Goal: Information Seeking & Learning: Understand process/instructions

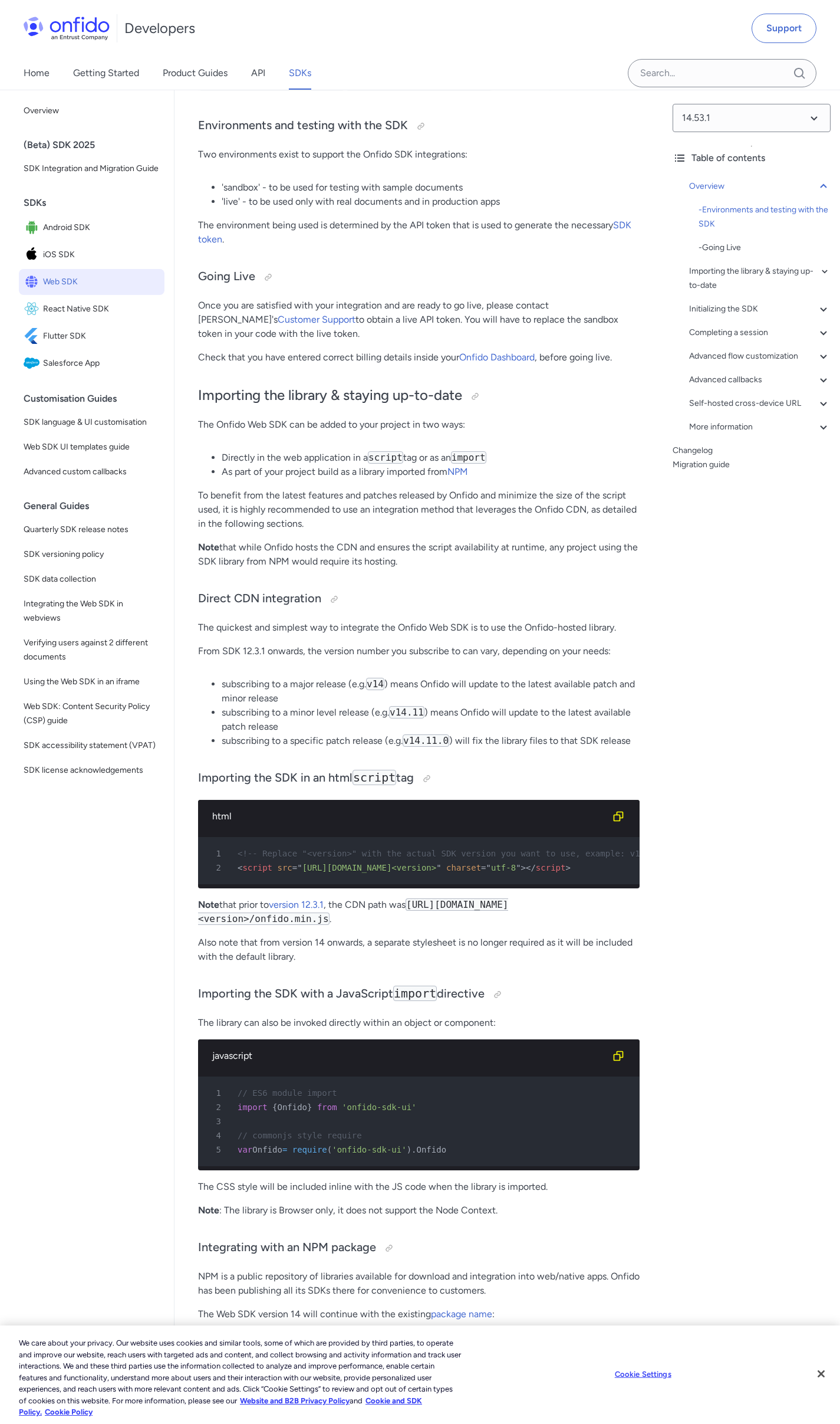
scroll to position [975, 0]
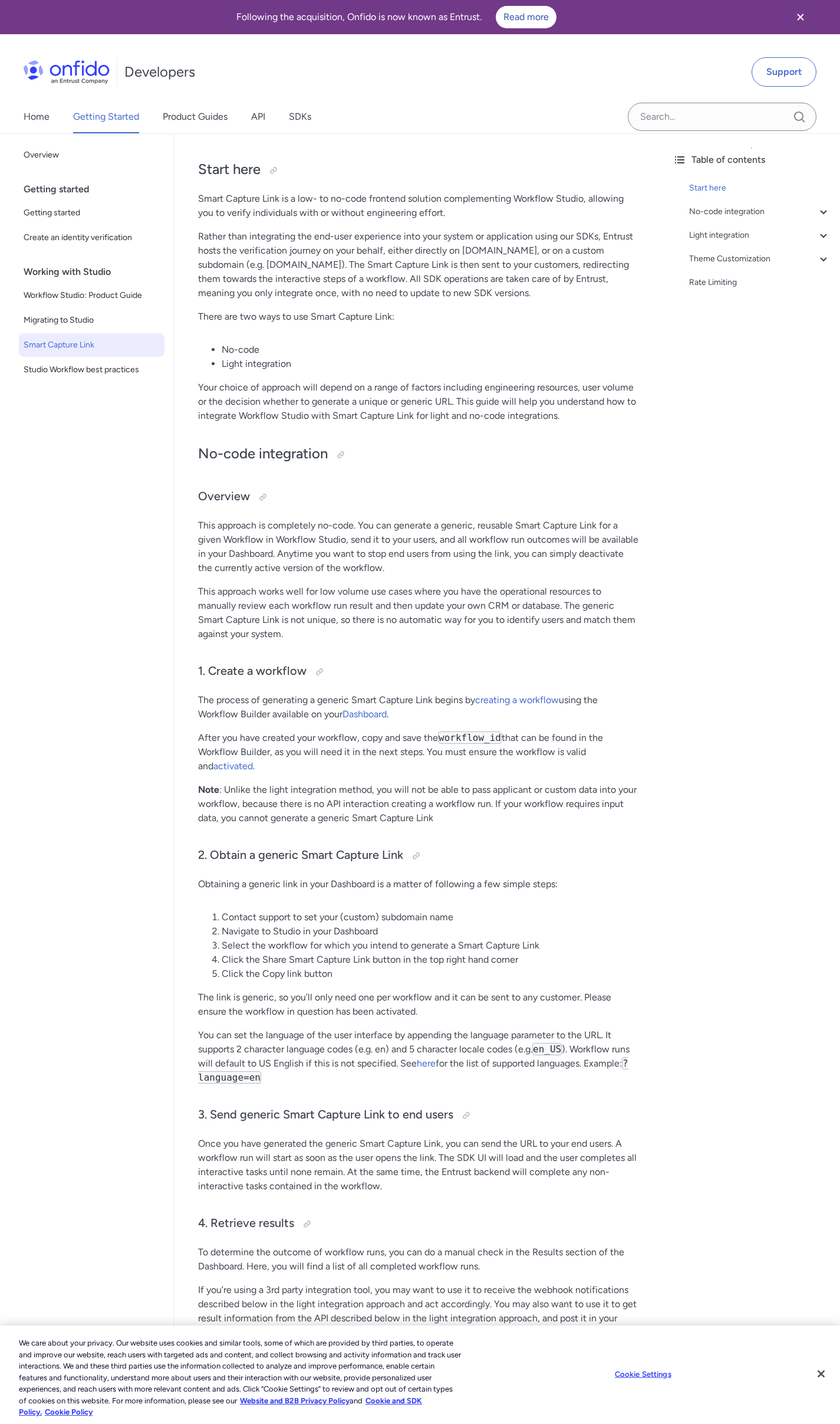
scroll to position [1420, 0]
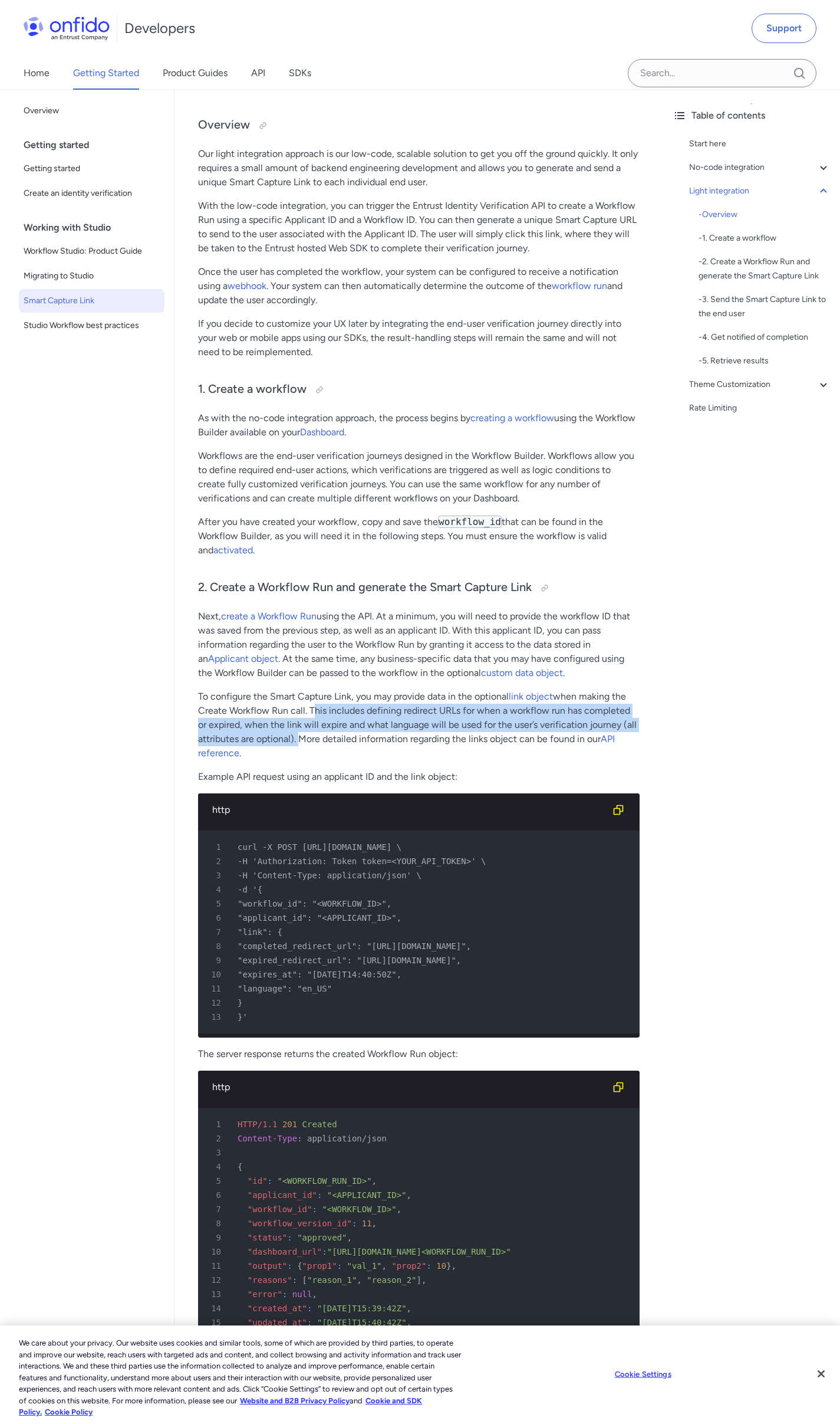
drag, startPoint x: 309, startPoint y: 710, endPoint x: 296, endPoint y: 740, distance: 32.7
click at [296, 740] on p "To configure the Smart Capture Link, you may provide data in the optional link …" at bounding box center [418, 725] width 442 height 71
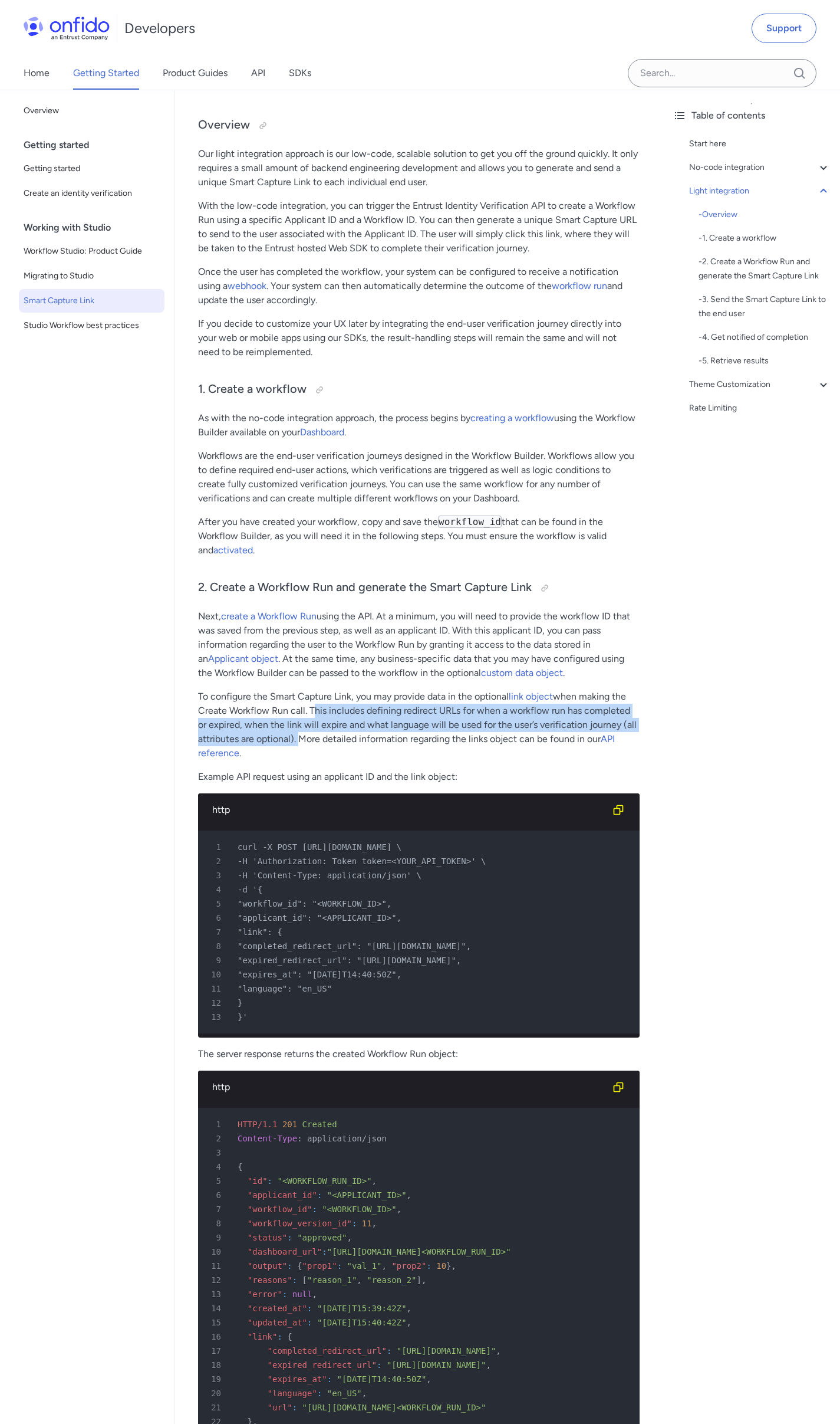
scroll to position [1499, 0]
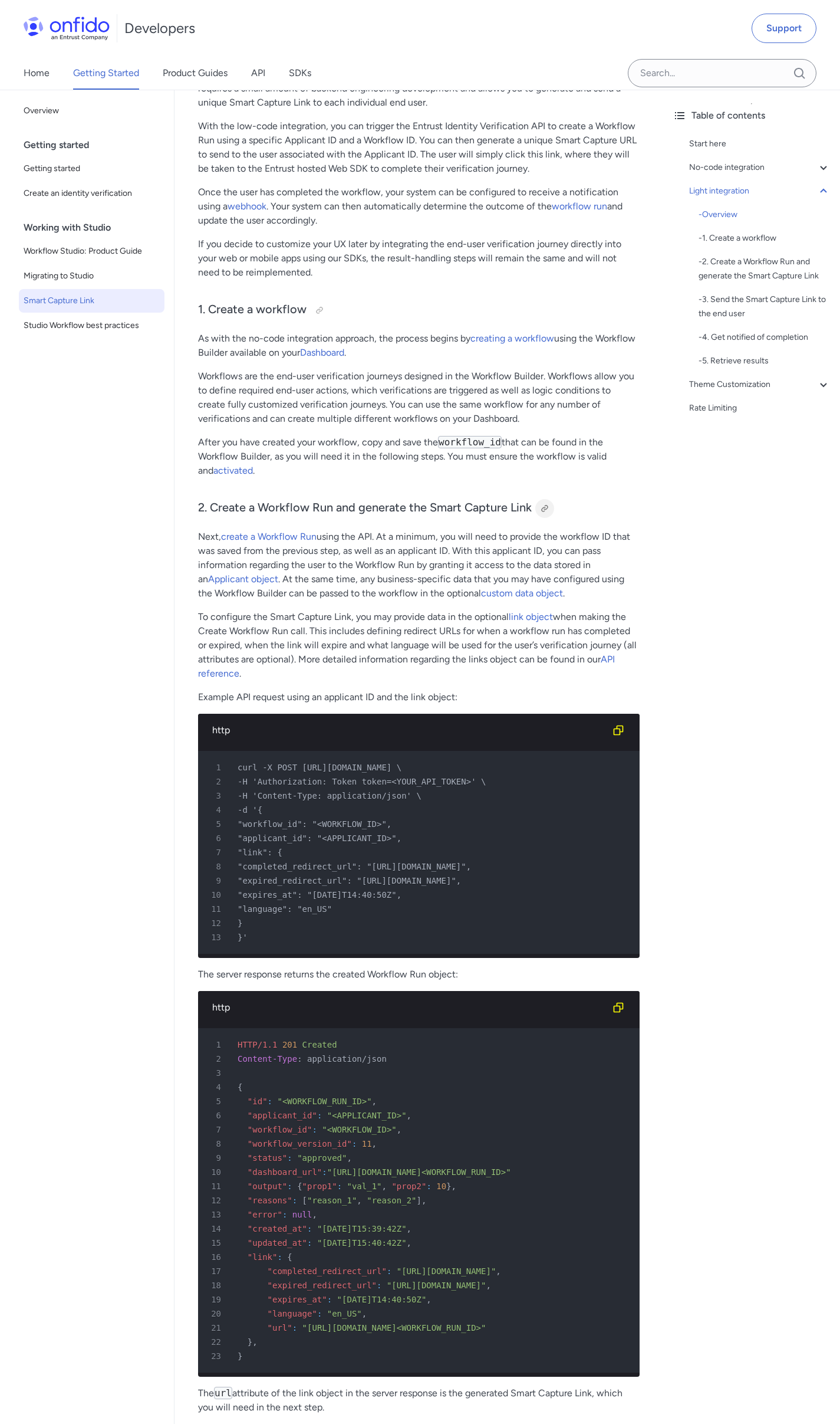
click at [542, 509] on div at bounding box center [544, 508] width 9 height 9
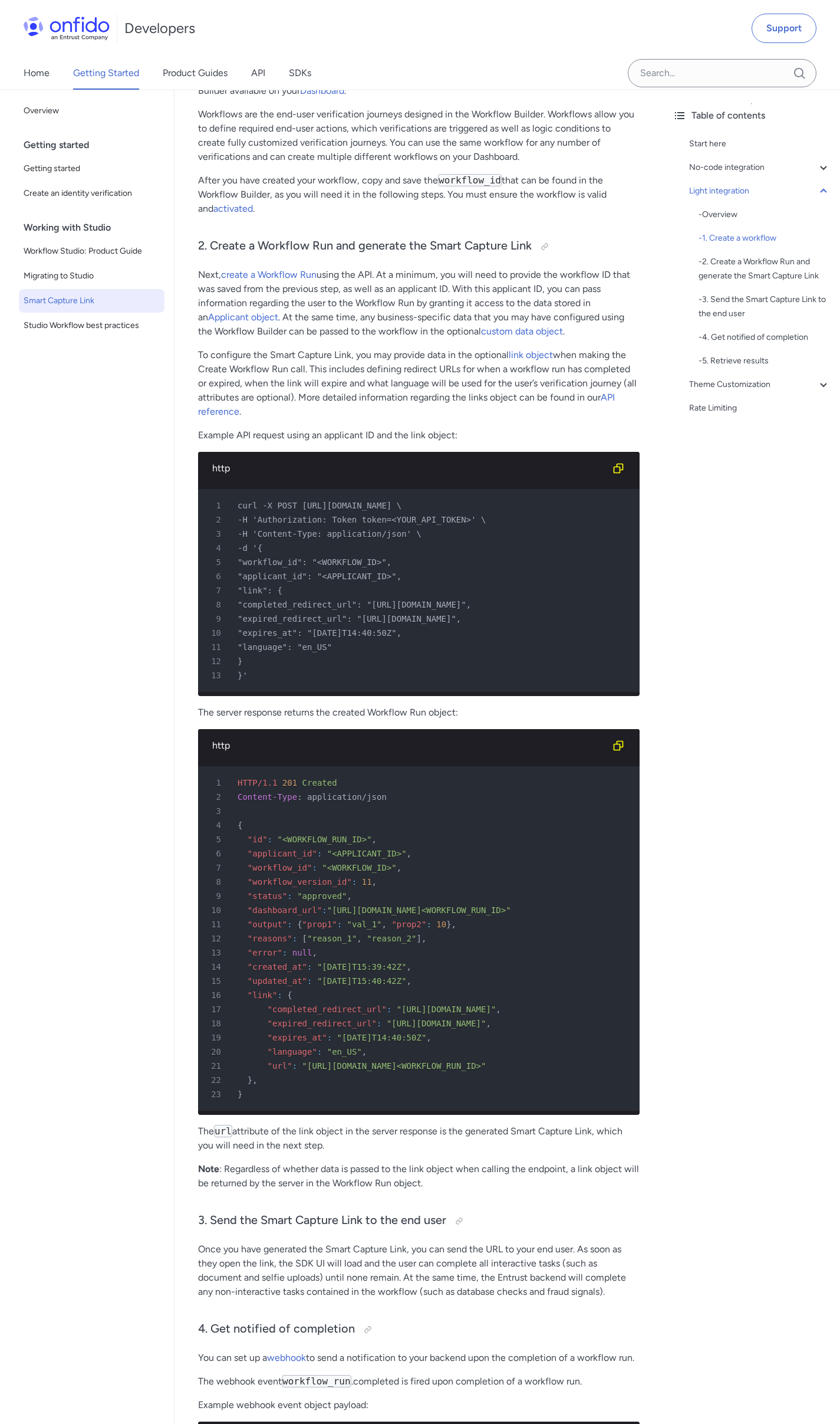
click at [391, 393] on p "To configure the Smart Capture Link, you may provide data in the optional link …" at bounding box center [418, 383] width 442 height 71
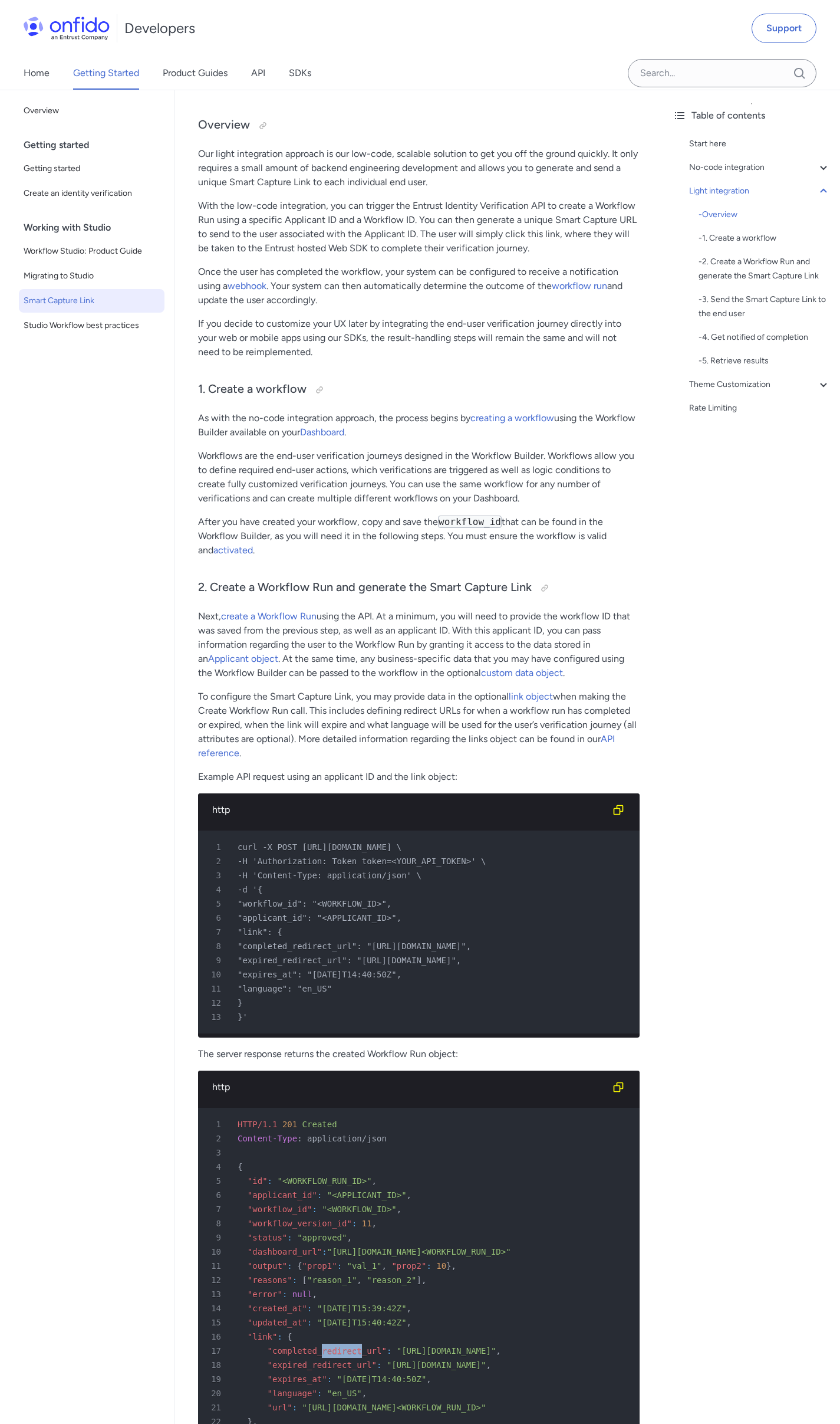
scroll to position [1748, 0]
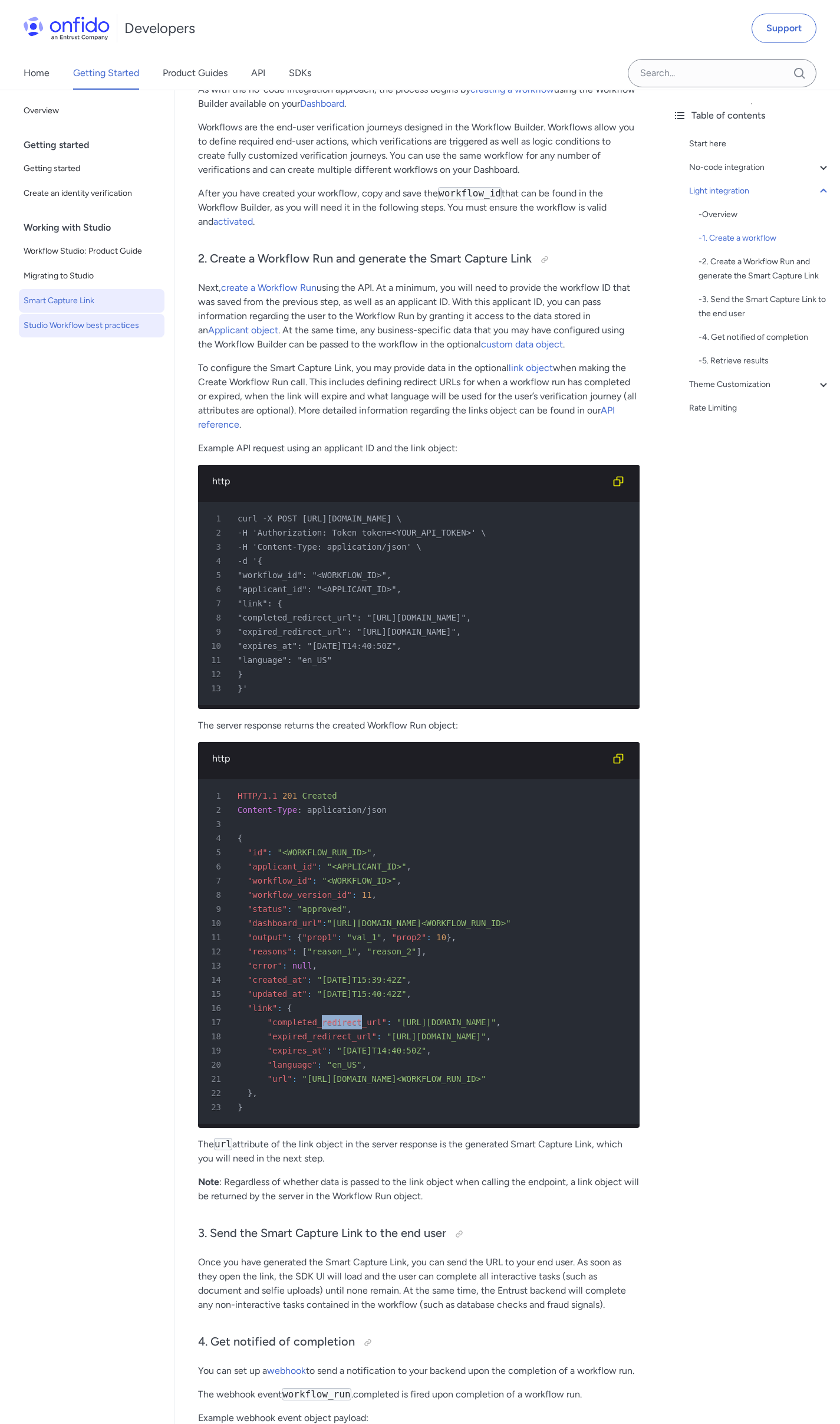
click at [99, 329] on span "Studio Workflow best practices" at bounding box center [91, 325] width 136 height 14
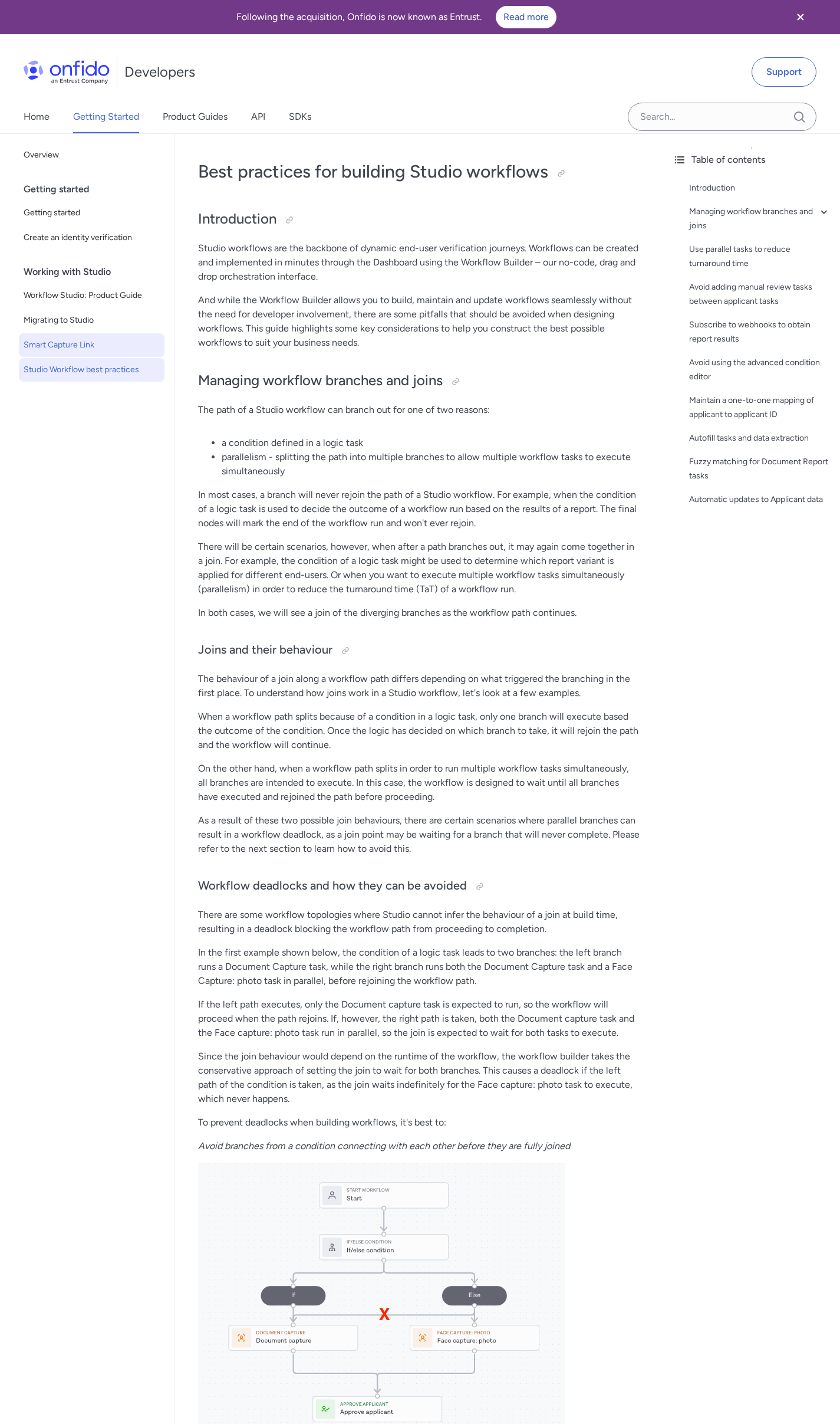
click at [80, 351] on span "Smart Capture Link" at bounding box center [91, 344] width 136 height 14
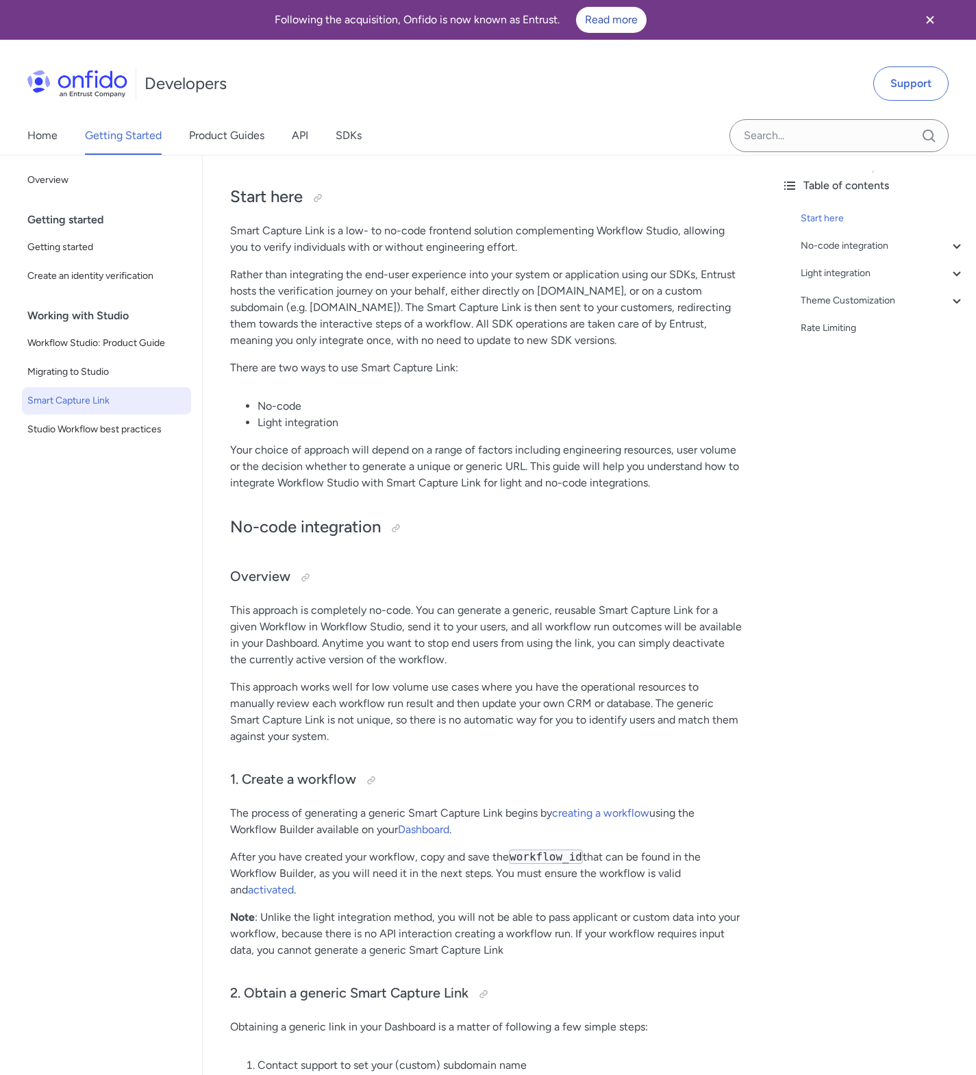
click at [447, 227] on p "Smart Capture Link is a low- to no-code frontend solution complementing Workflo…" at bounding box center [486, 239] width 513 height 33
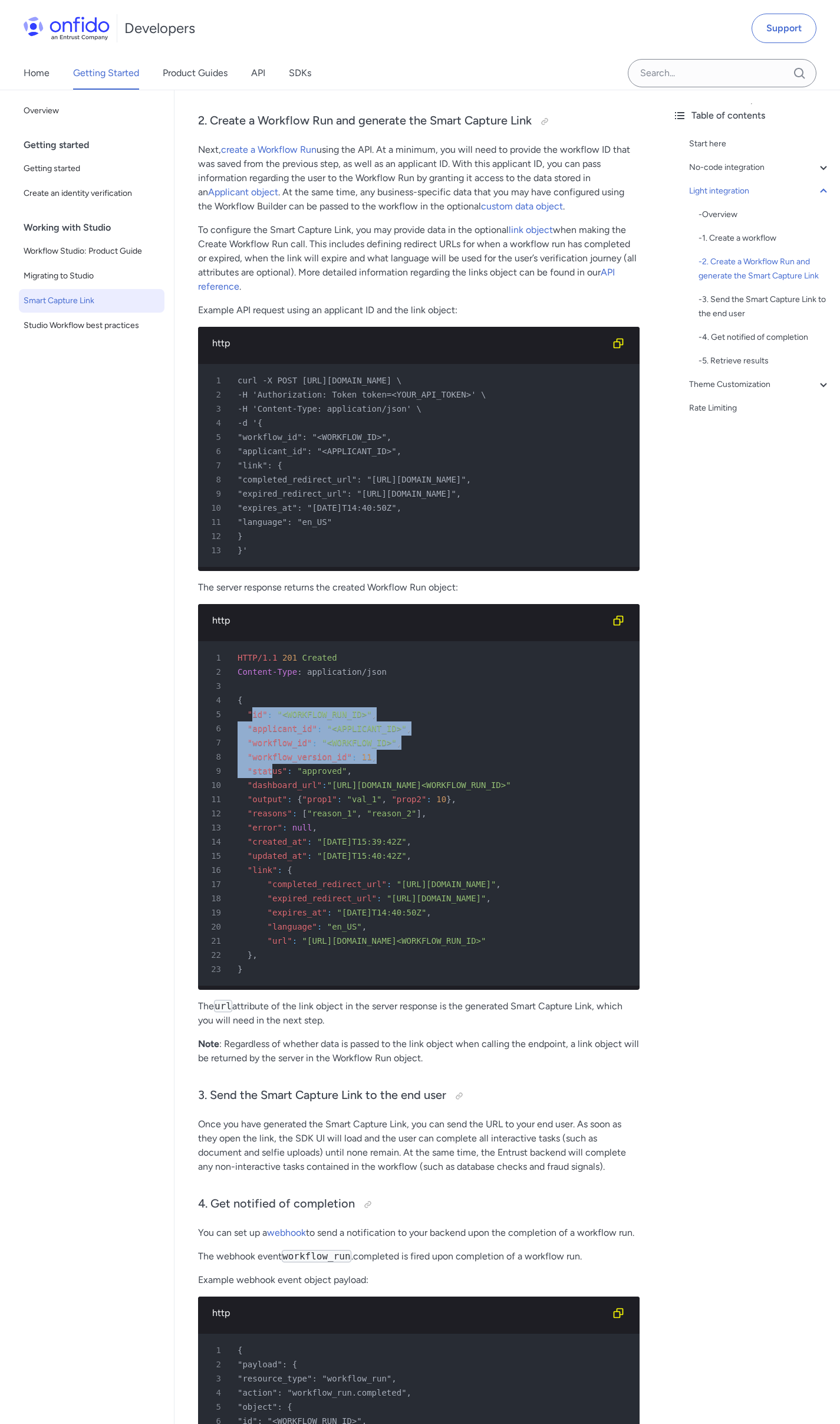
drag, startPoint x: 250, startPoint y: 723, endPoint x: 275, endPoint y: 778, distance: 60.4
click at [275, 778] on pre "1 HTTP/1.1 201 Created 2 Content-Type : application/json 3 4 { 5 "id" : "<WORKF…" at bounding box center [418, 814] width 442 height 344
drag, startPoint x: 340, startPoint y: 927, endPoint x: 331, endPoint y: 927, distance: 9.0
click at [338, 919] on div "19 "expires_at" : "[DATE]T14:40:50Z" ," at bounding box center [413, 912] width 420 height 14
click at [263, 888] on span at bounding box center [252, 883] width 30 height 9
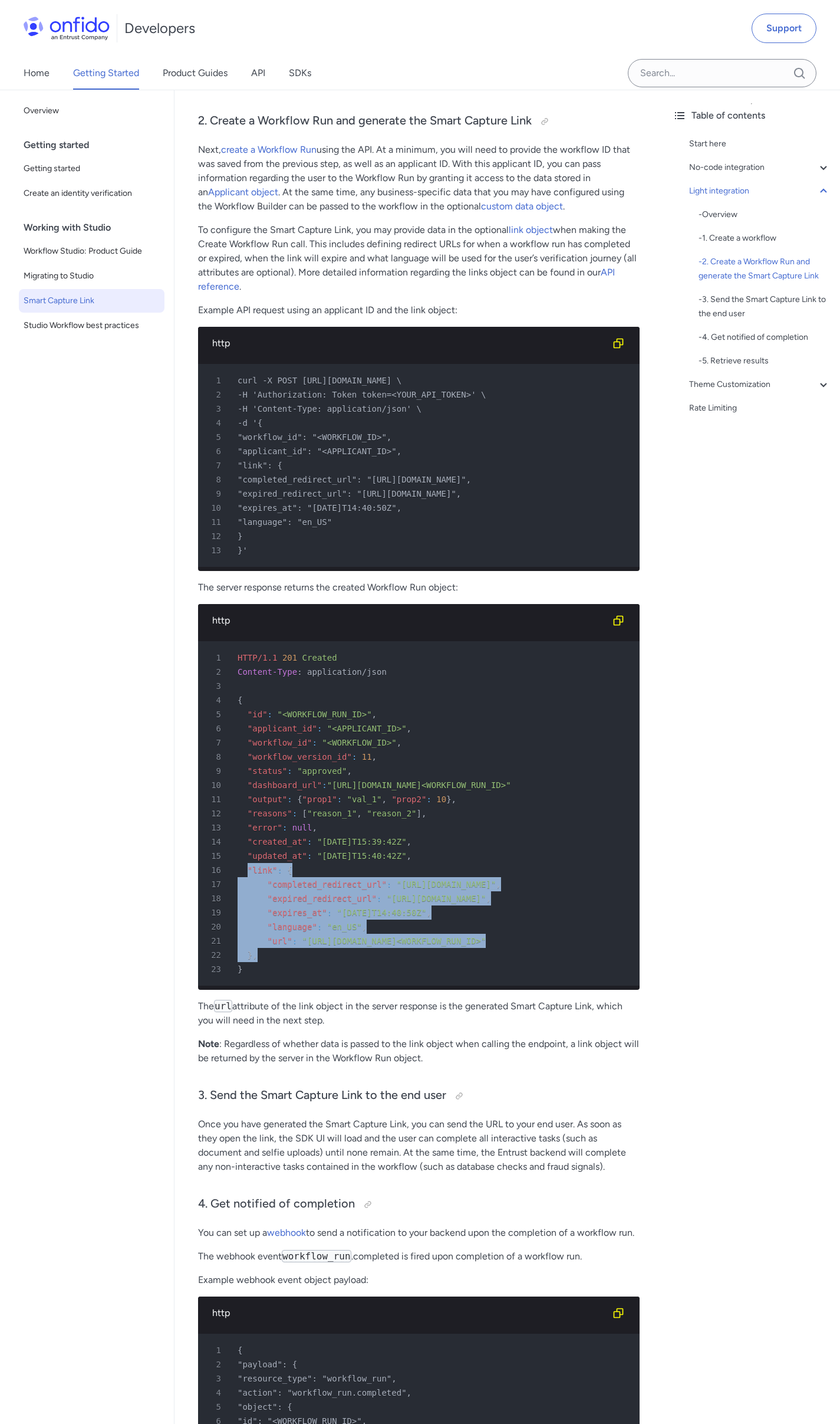
drag, startPoint x: 248, startPoint y: 880, endPoint x: 258, endPoint y: 965, distance: 85.6
click at [258, 965] on pre "1 HTTP/1.1 201 Created 2 Content-Type : application/json 3 4 { 5 "id" : "<WORKF…" at bounding box center [418, 814] width 442 height 344
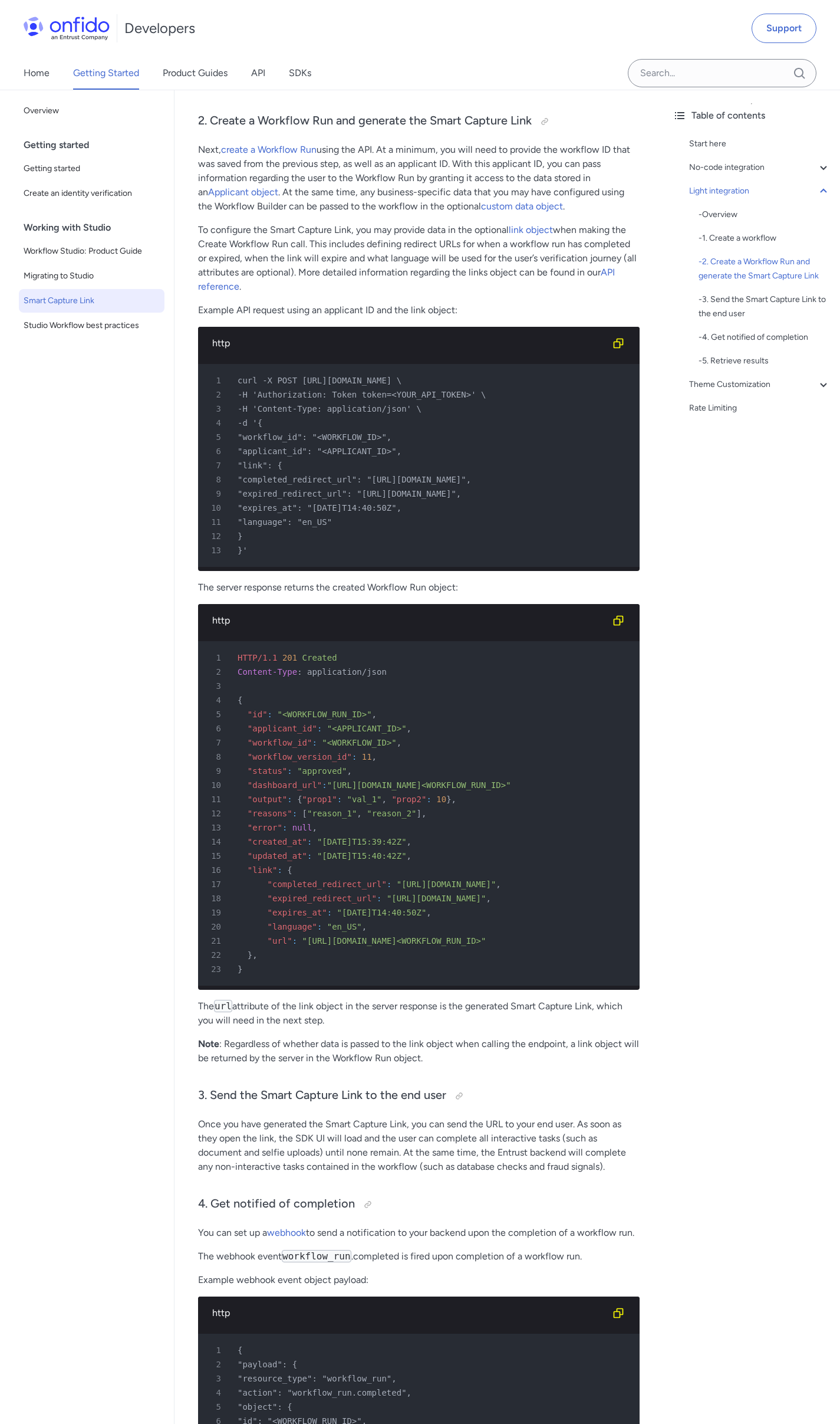
click at [301, 480] on span ""completed_redirect_url": "[URL][DOMAIN_NAME]"," at bounding box center [354, 479] width 233 height 9
copy span "completed_redirect_url"
drag, startPoint x: 338, startPoint y: 474, endPoint x: 336, endPoint y: 483, distance: 9.2
click at [338, 474] on pre "1 curl -X POST https://api.eu.onfido.com/v3.5/workflow_runs \ 2 -H 'Authorizati…" at bounding box center [418, 466] width 442 height 203
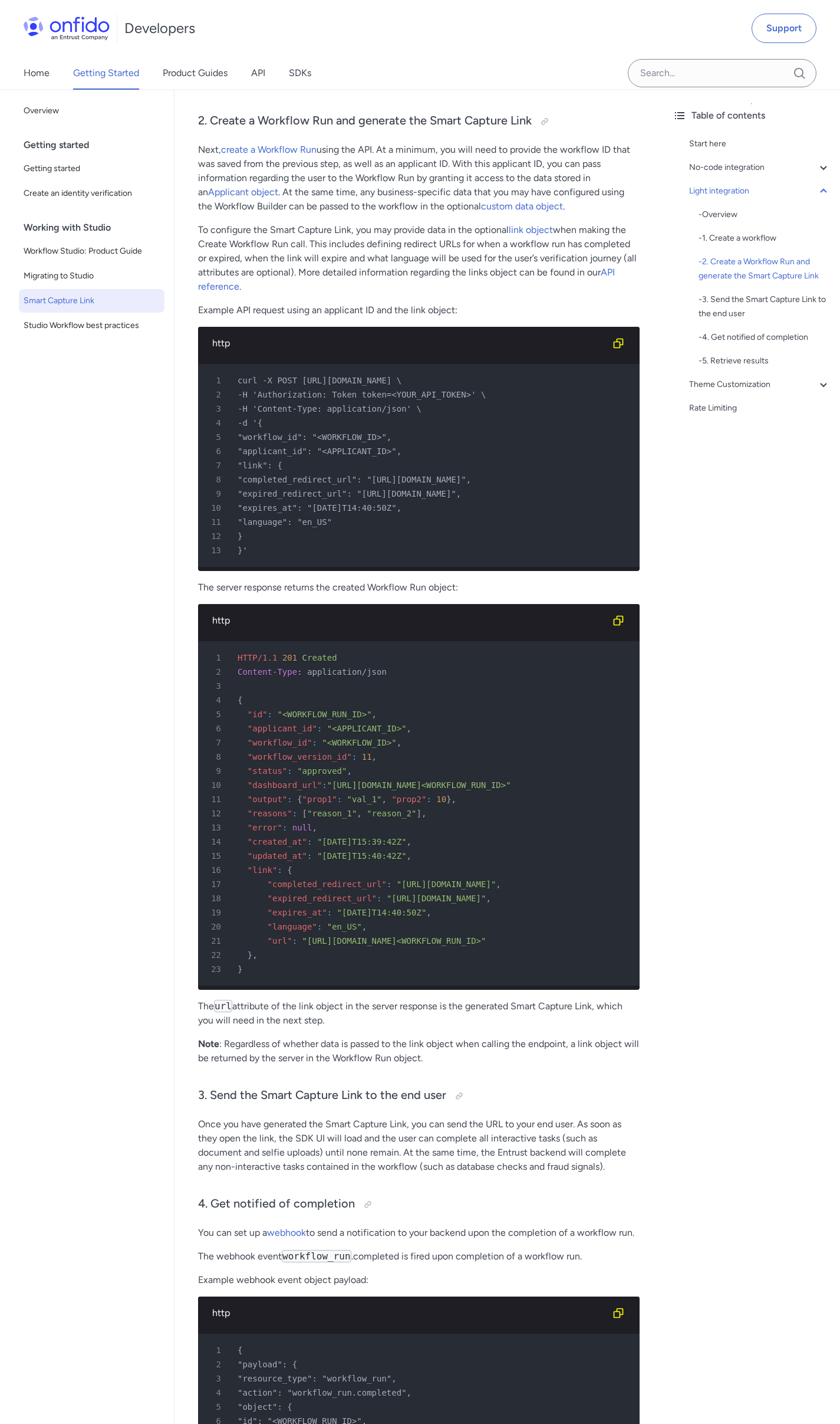
click at [335, 484] on span ""completed_redirect_url": "[URL][DOMAIN_NAME]"," at bounding box center [354, 479] width 233 height 9
copy span "completed_redirect_url"
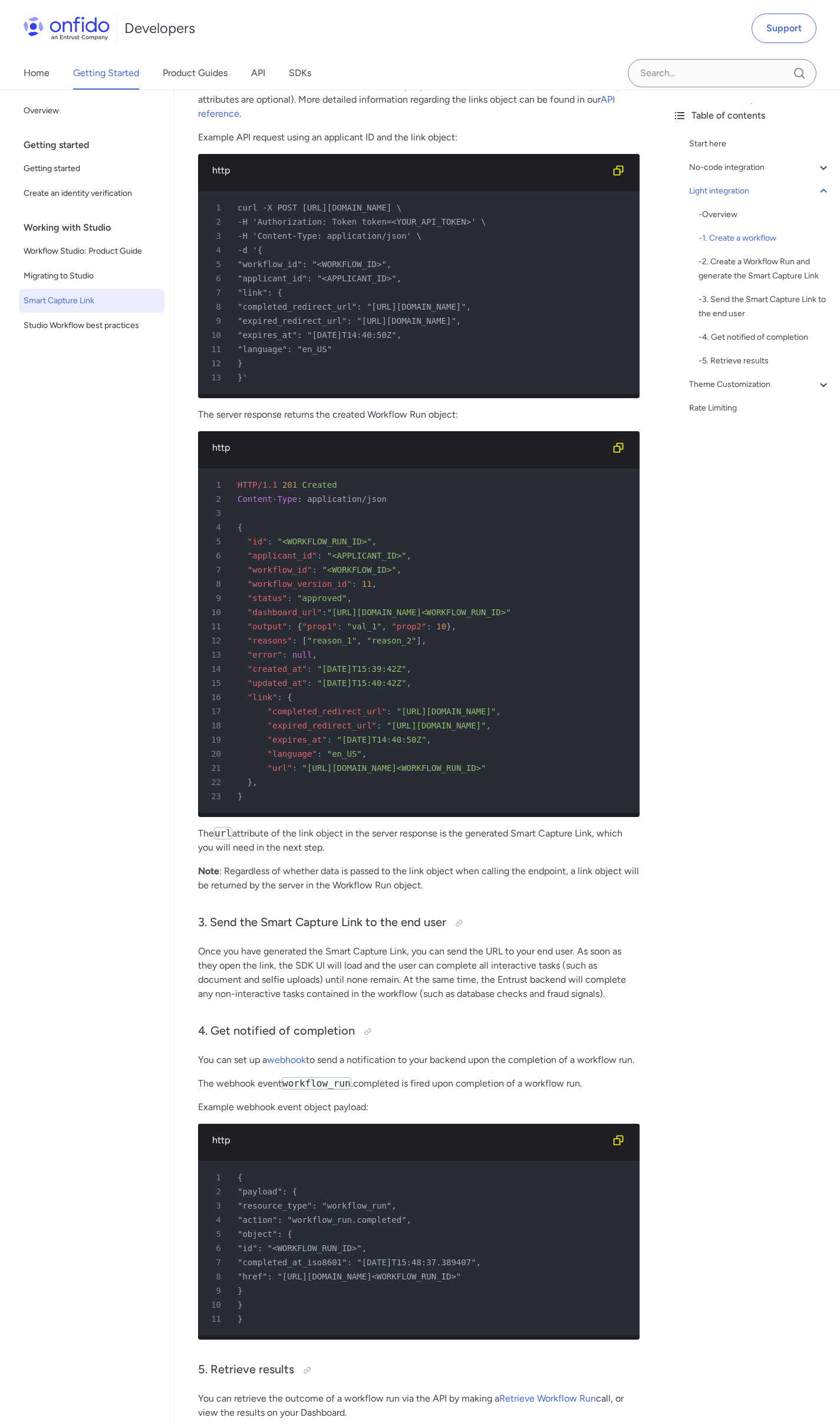
scroll to position [2301, 0]
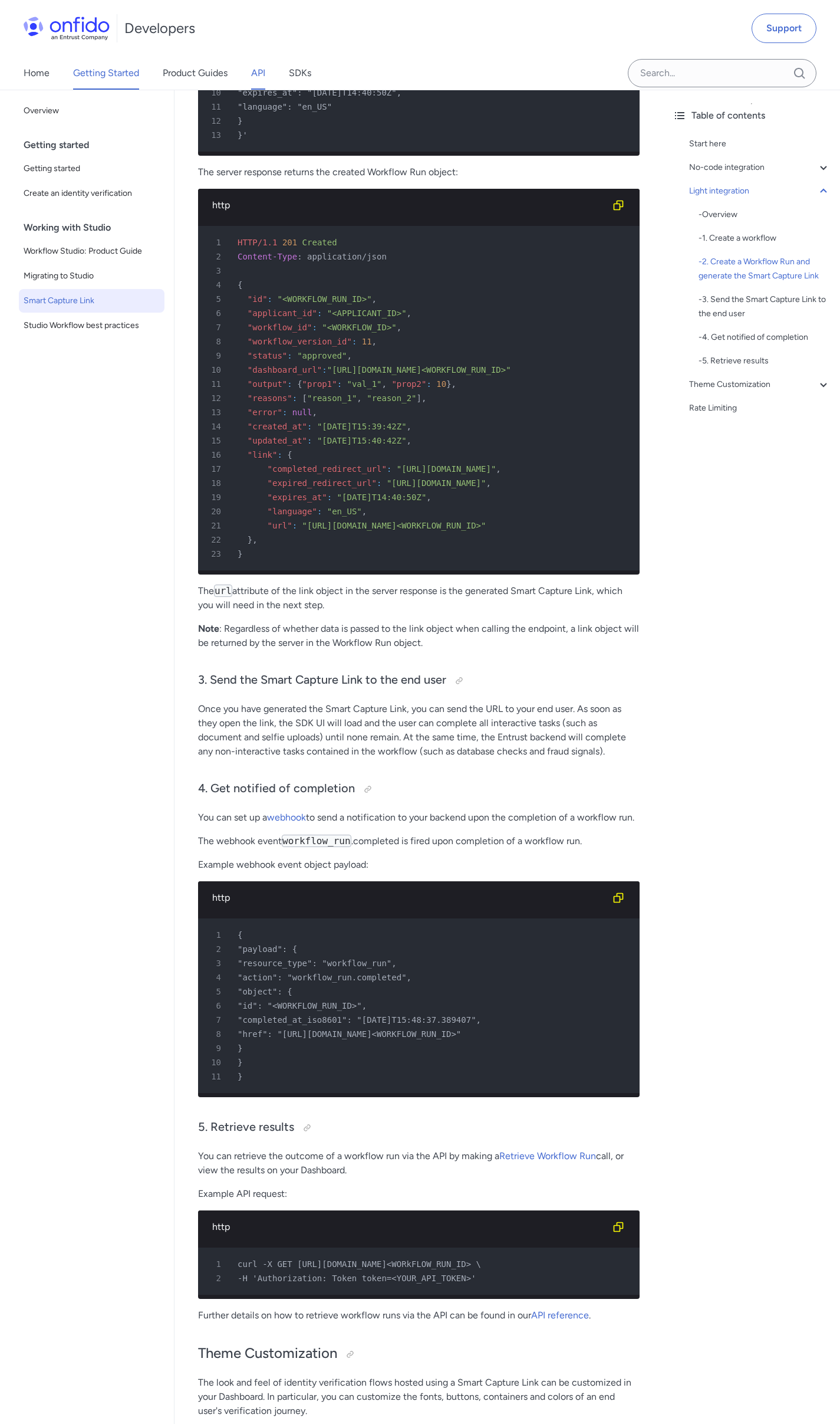
click at [265, 74] on link "API" at bounding box center [258, 73] width 14 height 33
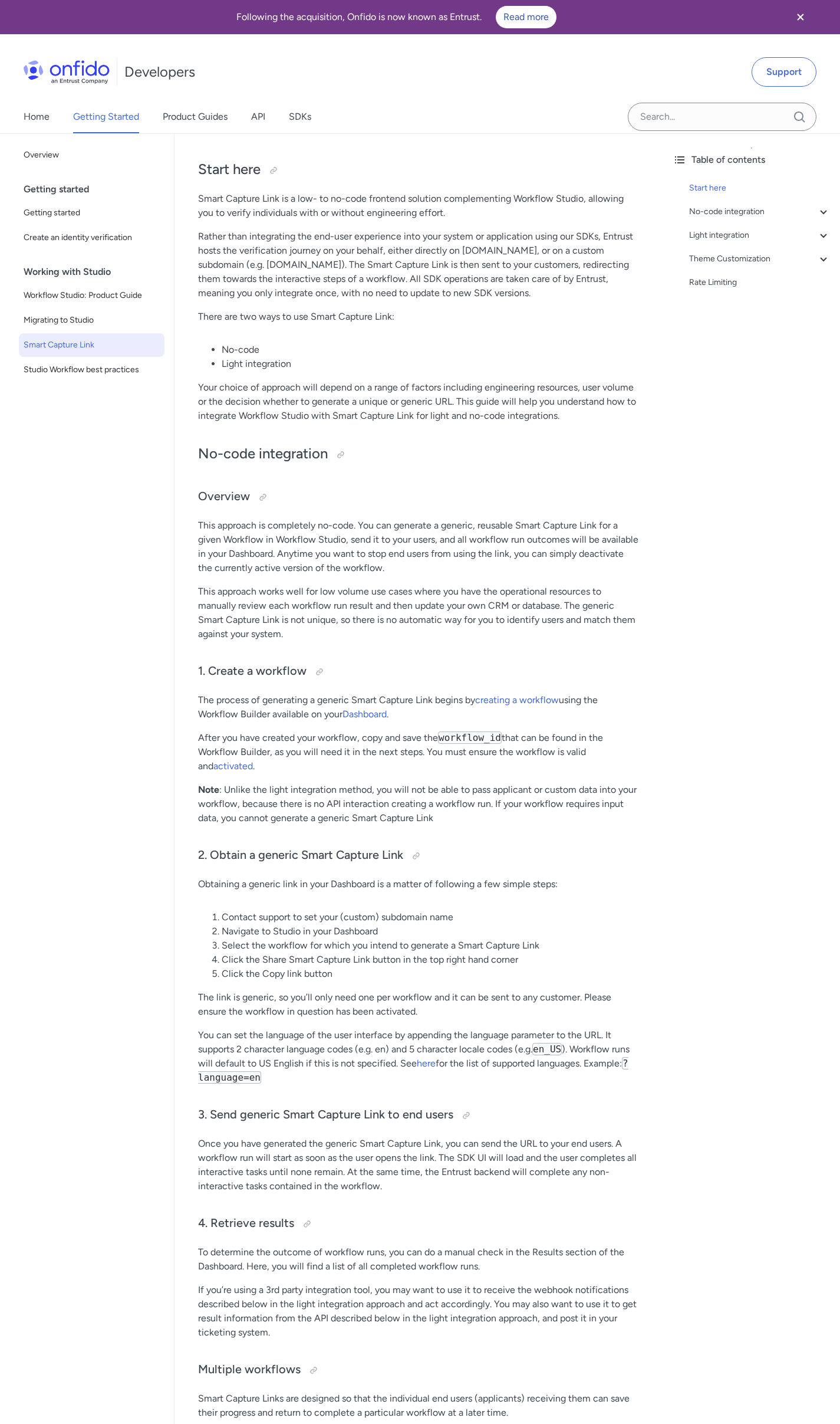
scroll to position [1872, 0]
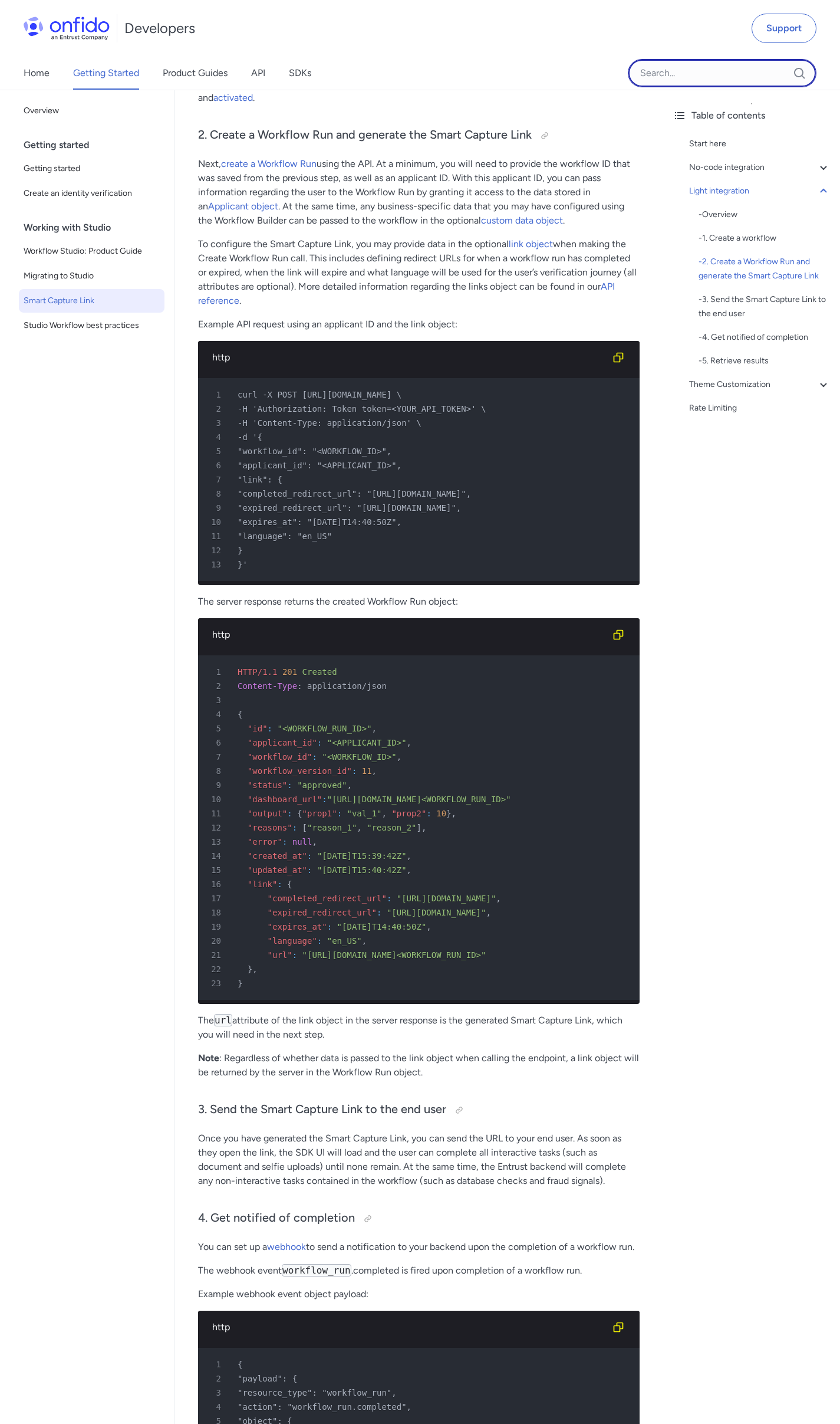
click at [753, 69] on input "Onfido search input field" at bounding box center [722, 72] width 188 height 28
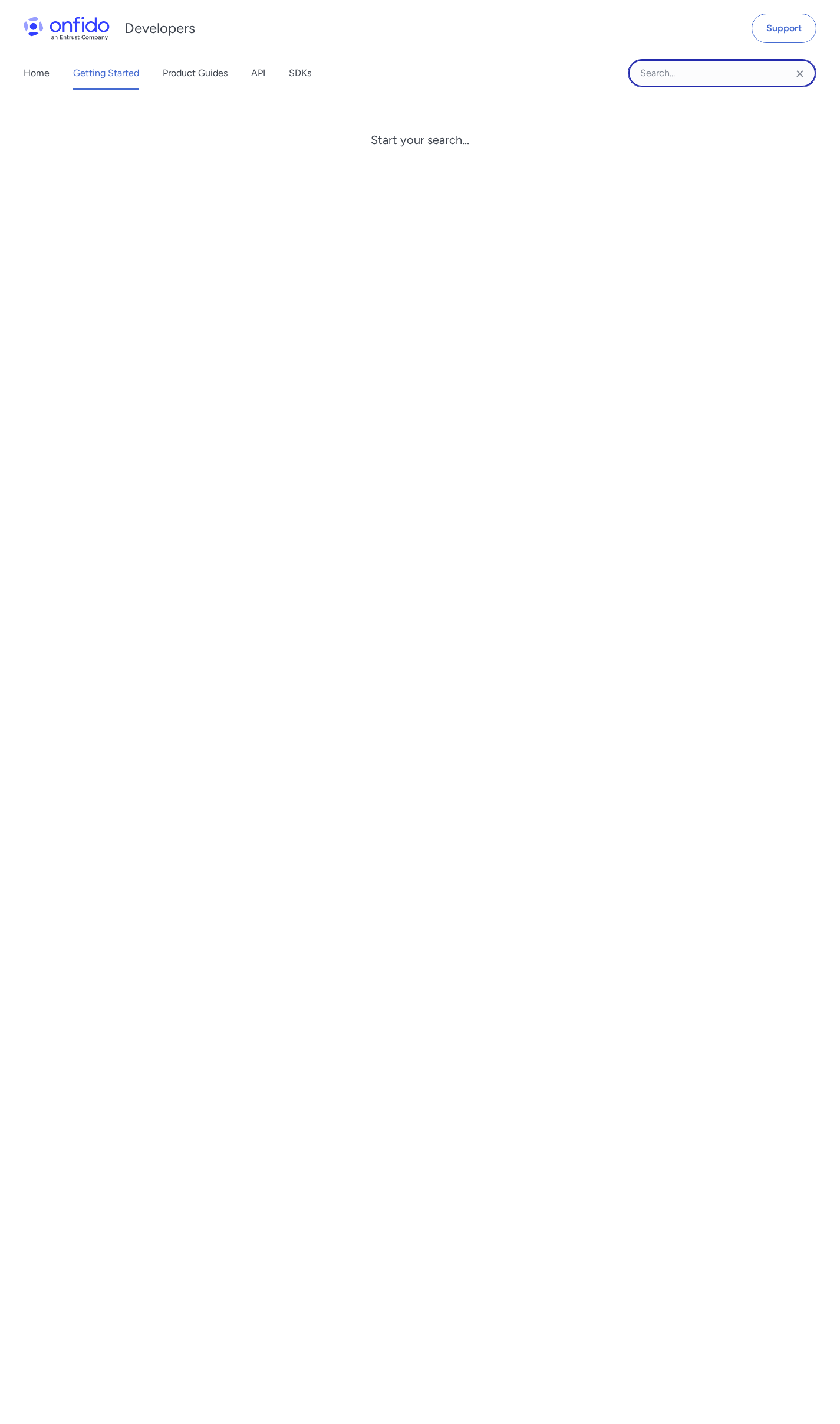
paste input "completed_redirect_url"
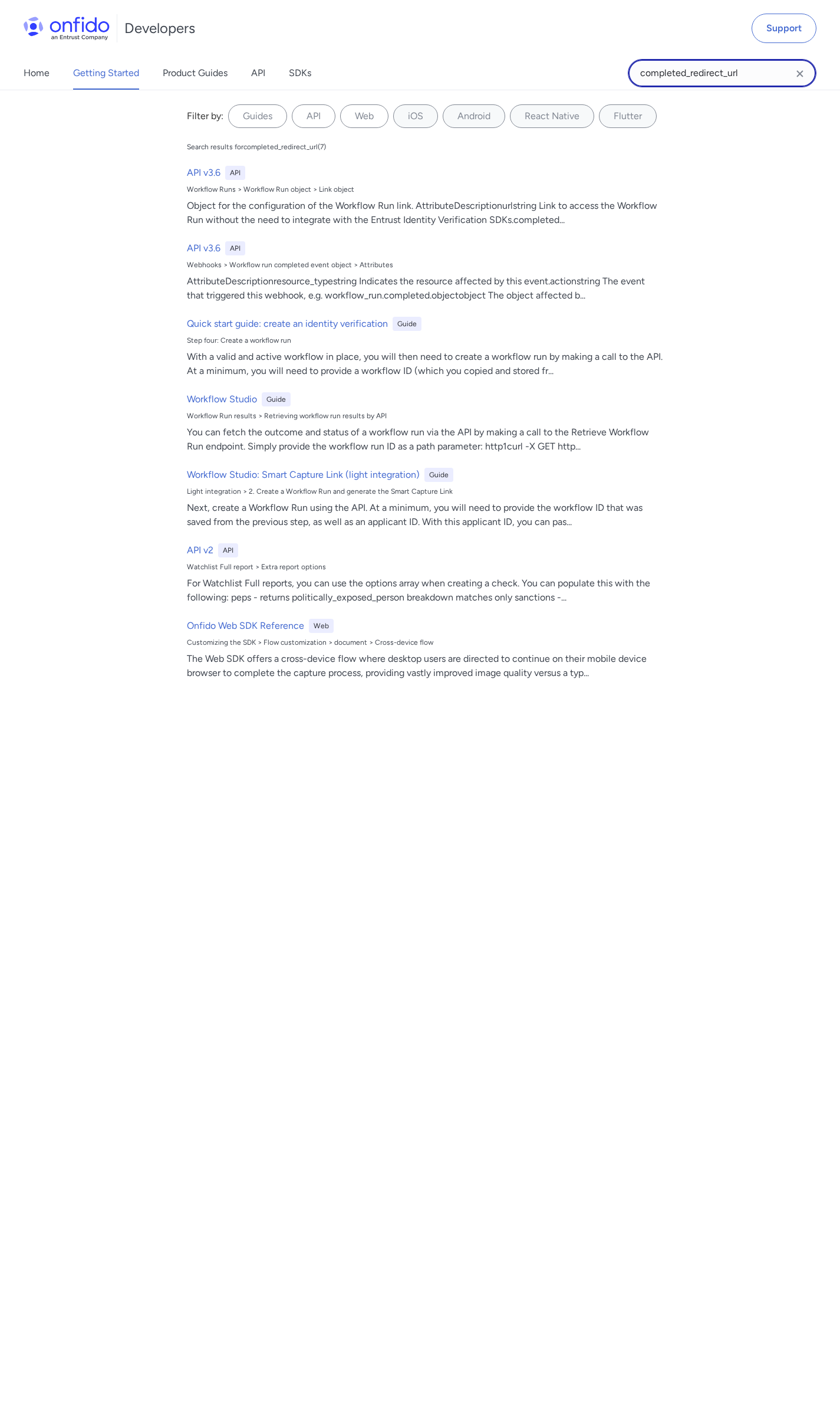
type input "completed_redirect_url"
click at [619, 29] on div "Developers Support" at bounding box center [420, 28] width 840 height 57
